Goal: Task Accomplishment & Management: Complete application form

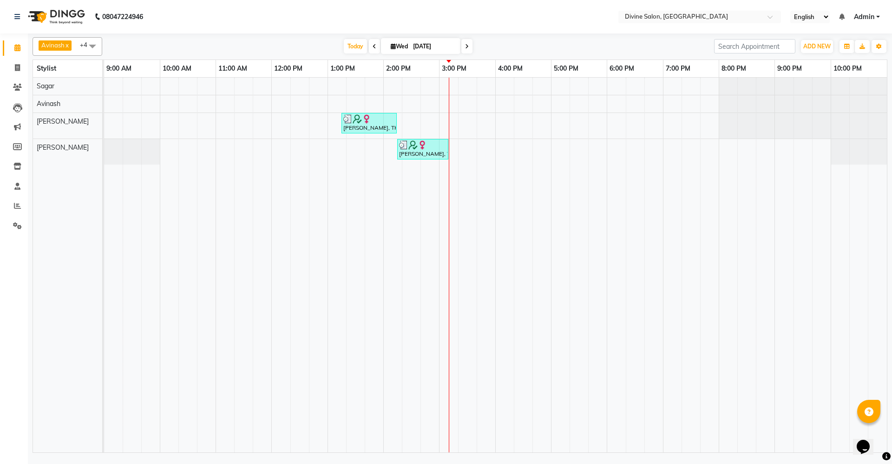
click at [664, 150] on div "[PERSON_NAME], TK01, 01:15 PM-02:15 PM, Natural Root Touchup (₹1500),Hair Cut […" at bounding box center [495, 265] width 783 height 374
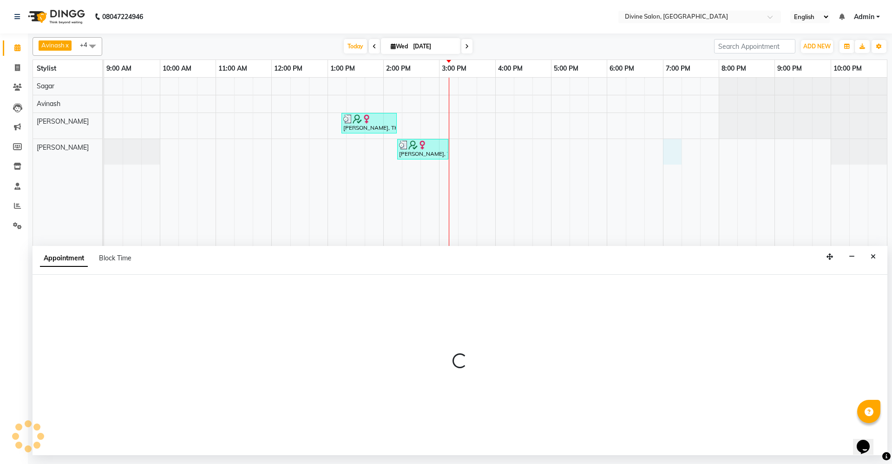
select select "70573"
select select "1140"
select select "tentative"
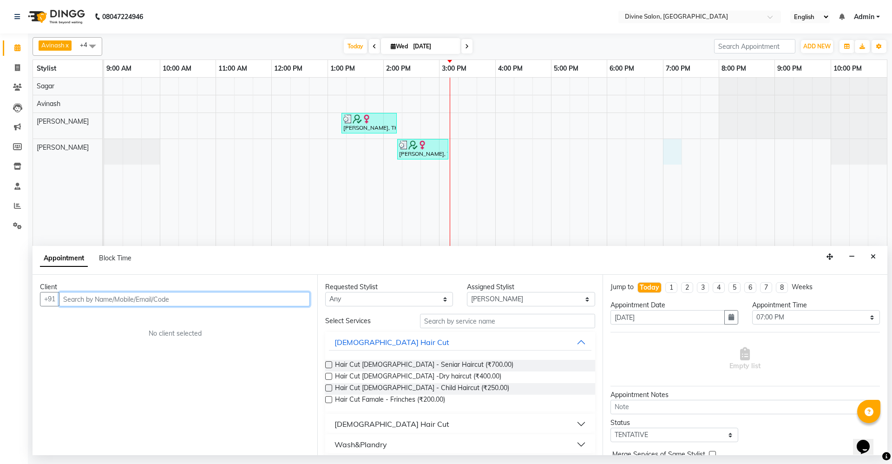
click at [106, 299] on input "text" at bounding box center [184, 299] width 251 height 14
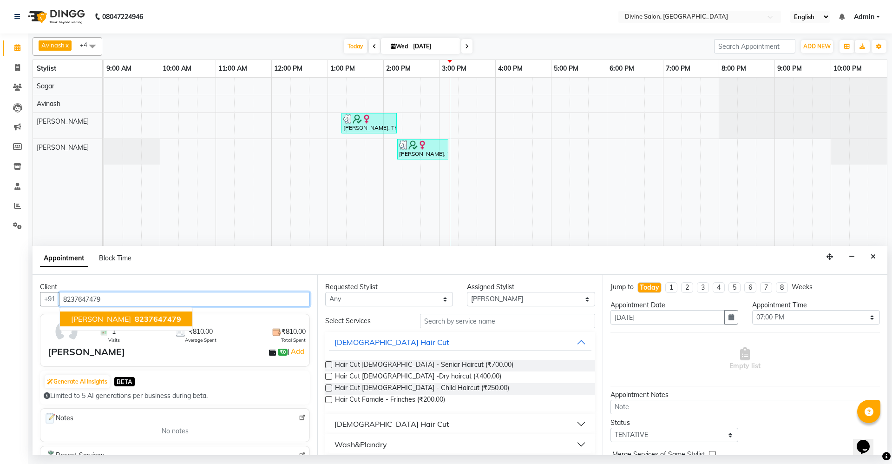
click at [109, 316] on span "[PERSON_NAME]" at bounding box center [101, 318] width 60 height 9
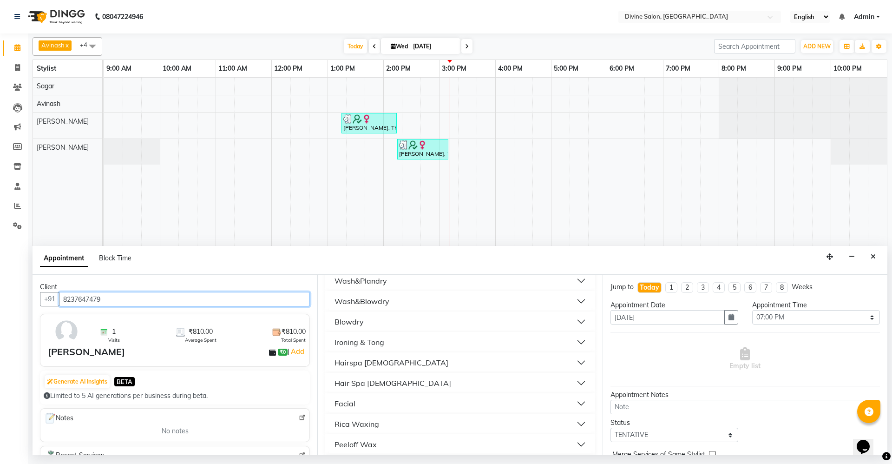
scroll to position [174, 0]
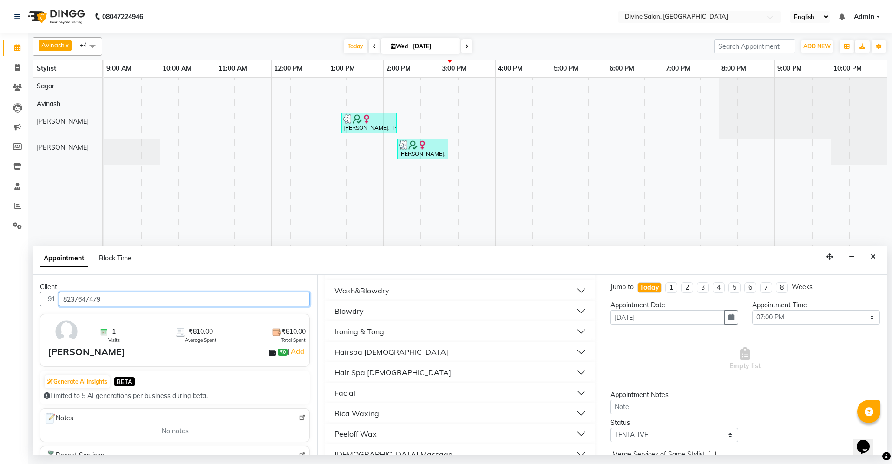
type input "8237647479"
click at [359, 412] on div "Rica Waxing" at bounding box center [356, 412] width 45 height 11
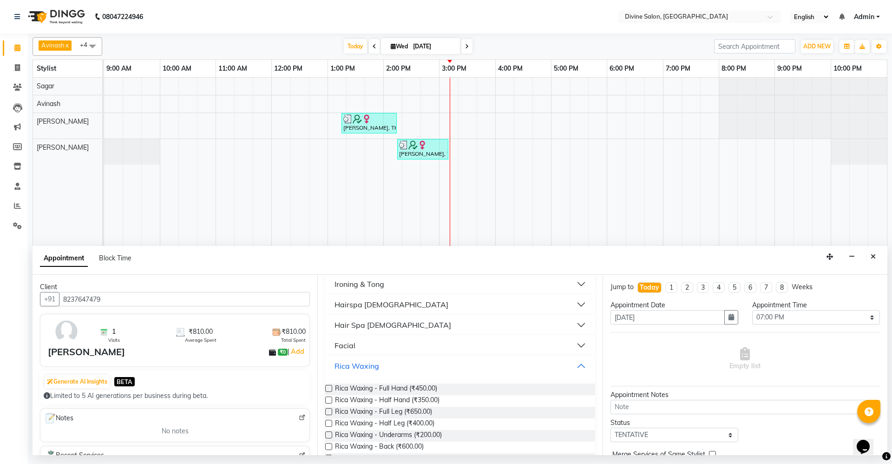
scroll to position [290, 0]
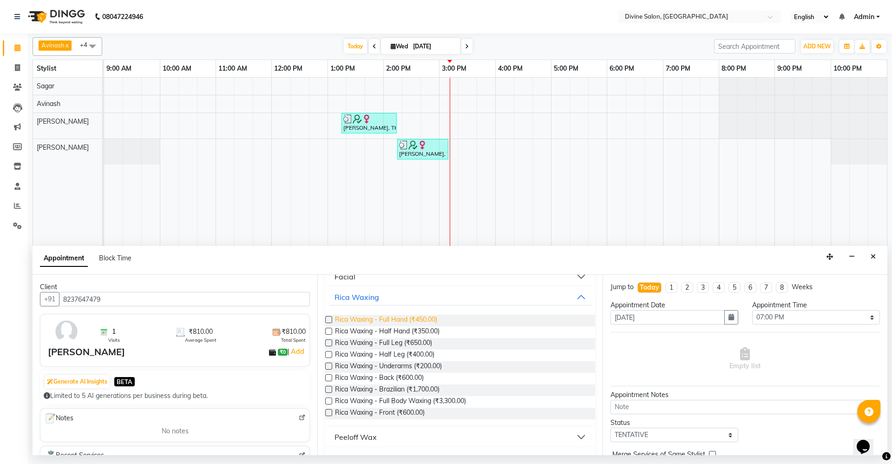
click at [371, 314] on span "Rica Waxing - Full Hand (₹450.00)" at bounding box center [386, 320] width 102 height 12
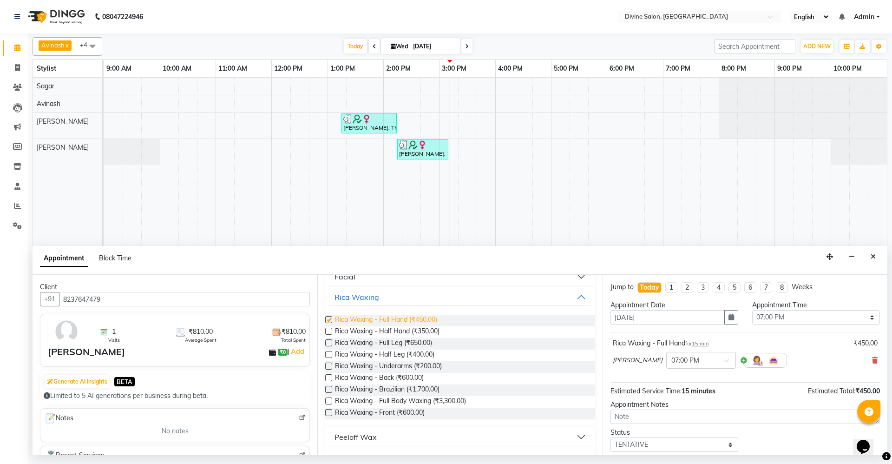
checkbox input "false"
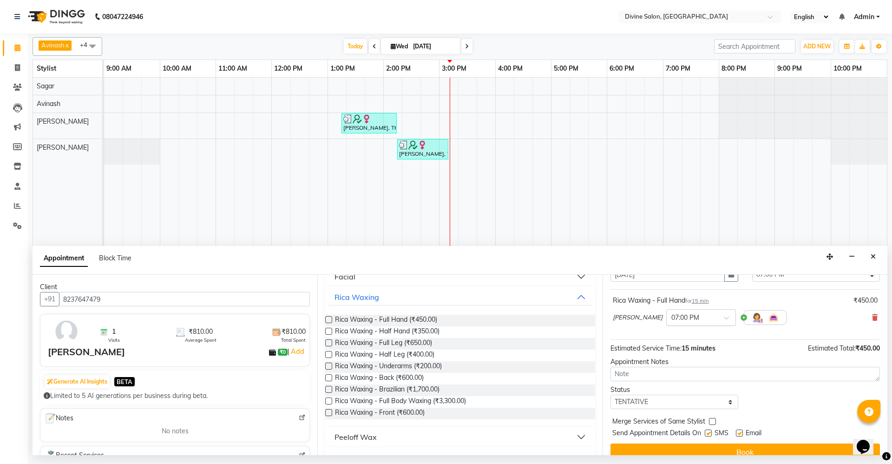
scroll to position [55, 0]
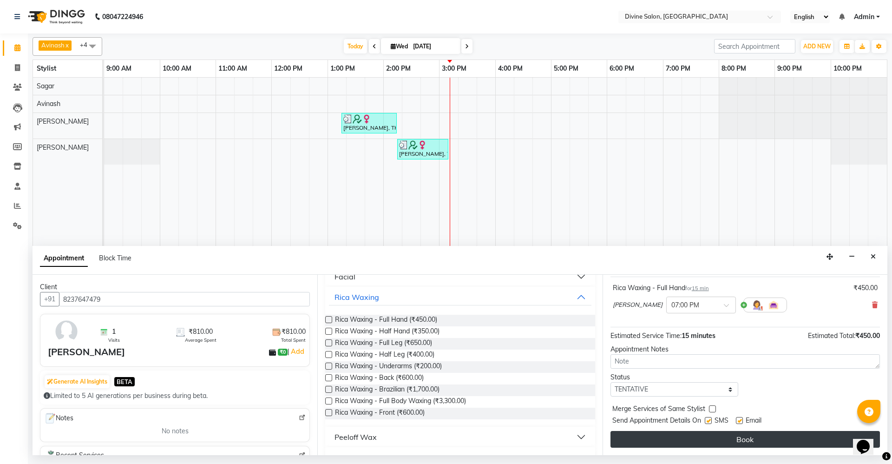
click at [754, 442] on button "Book" at bounding box center [744, 439] width 269 height 17
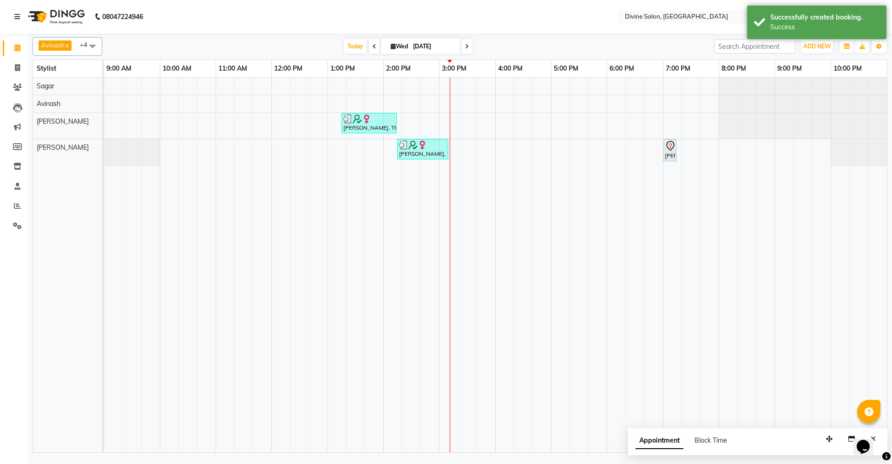
click at [20, 195] on li "Staff" at bounding box center [14, 187] width 28 height 20
click at [18, 202] on icon at bounding box center [17, 205] width 7 height 7
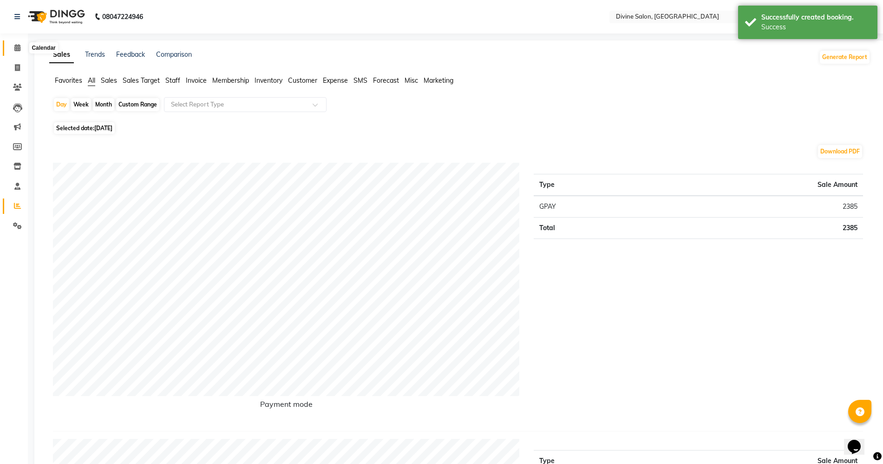
click at [16, 49] on icon at bounding box center [17, 47] width 6 height 7
